Goal: Transaction & Acquisition: Download file/media

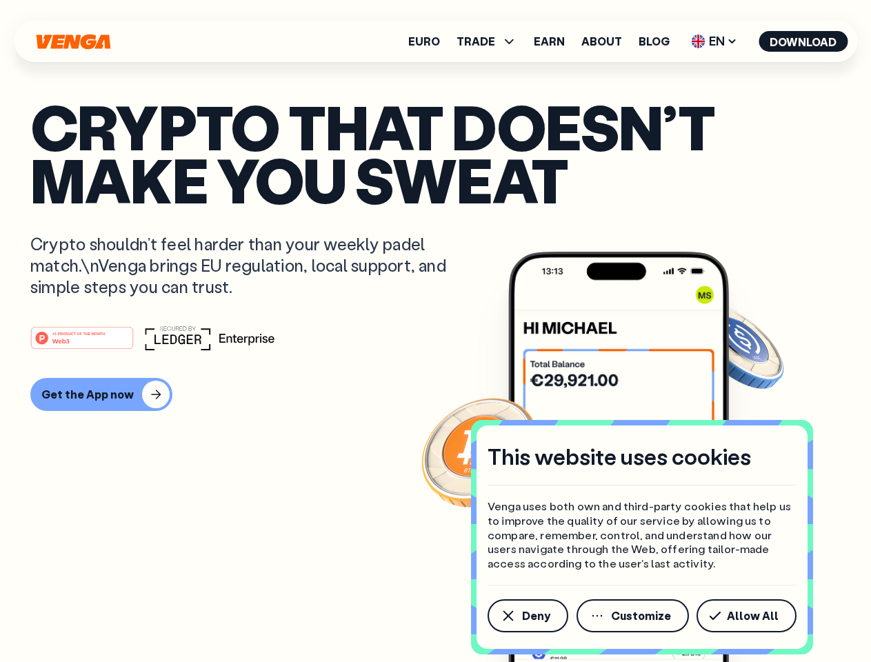
click at [435, 331] on div "#1 PRODUCT OF THE MONTH Web3" at bounding box center [435, 337] width 810 height 25
click at [527, 616] on span "Deny" at bounding box center [536, 615] width 28 height 11
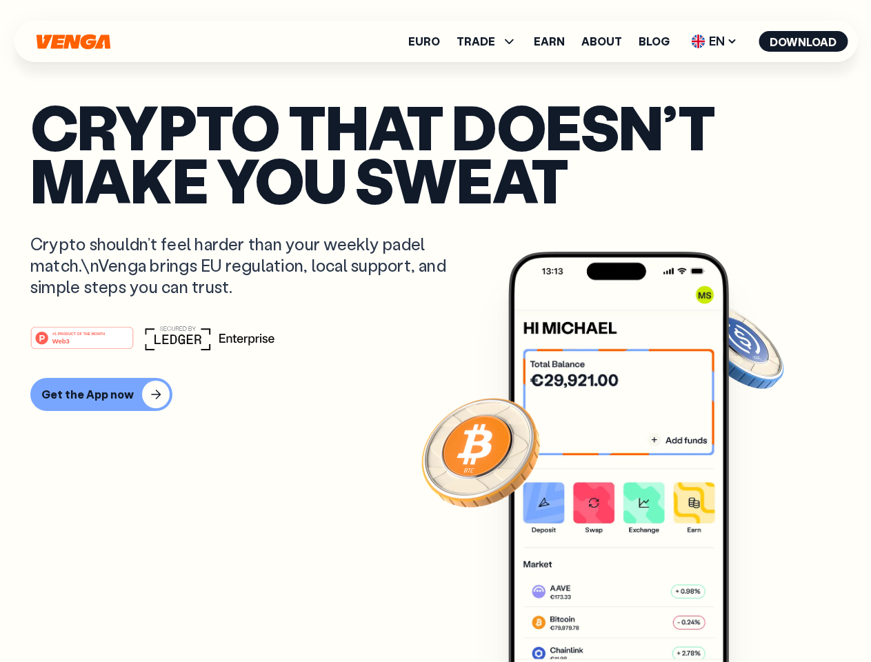
click at [634, 616] on img at bounding box center [618, 483] width 221 height 462
click at [749, 616] on article "Crypto that doesn’t make you sweat Crypto shouldn’t feel harder than your weekl…" at bounding box center [435, 358] width 810 height 517
click at [491, 41] on span "TRADE" at bounding box center [475, 41] width 39 height 11
click at [714, 41] on span "EN" at bounding box center [714, 41] width 56 height 22
click at [803, 41] on button "Download" at bounding box center [802, 41] width 89 height 21
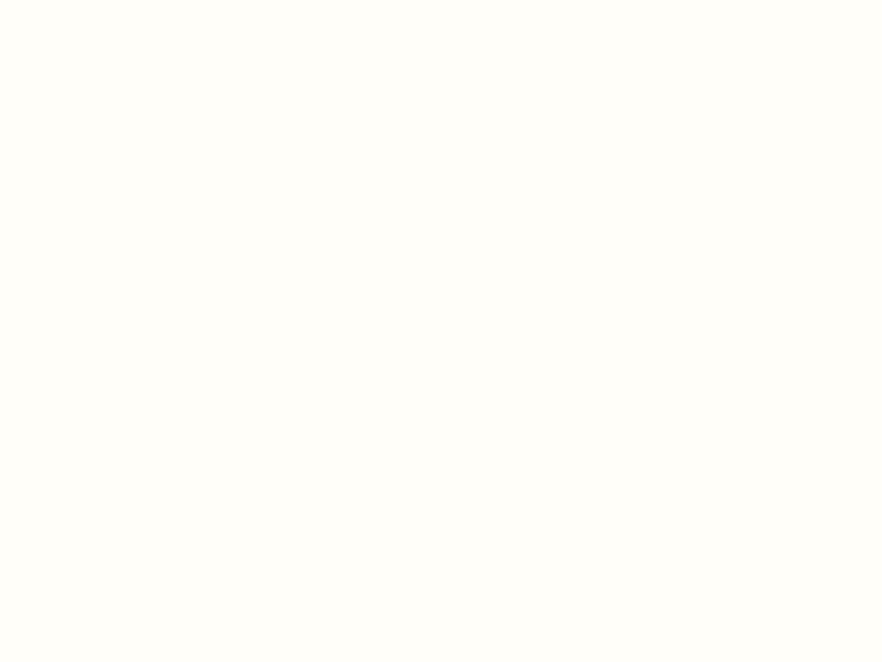
click at [99, 0] on html "This website uses cookies Venga uses both own and third-party cookies that help…" at bounding box center [441, 0] width 882 height 0
click at [84, 0] on html "This website uses cookies Venga uses both own and third-party cookies that help…" at bounding box center [441, 0] width 882 height 0
